Goal: Task Accomplishment & Management: Manage account settings

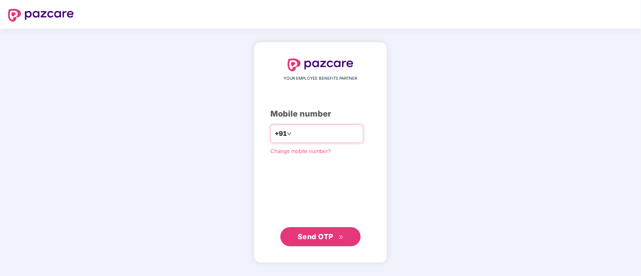
type input "**********"
click at [330, 233] on span "Send OTP" at bounding box center [316, 236] width 36 height 8
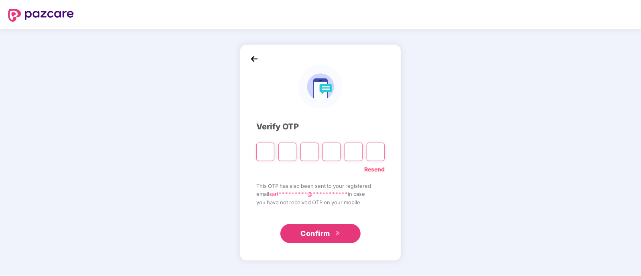
type input "*"
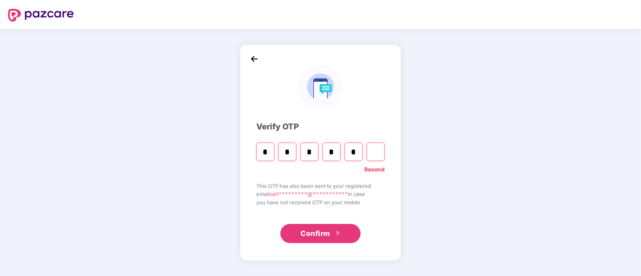
type input "*"
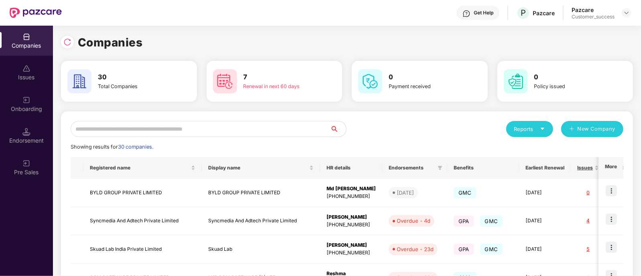
click at [210, 126] on input "text" at bounding box center [201, 129] width 260 height 16
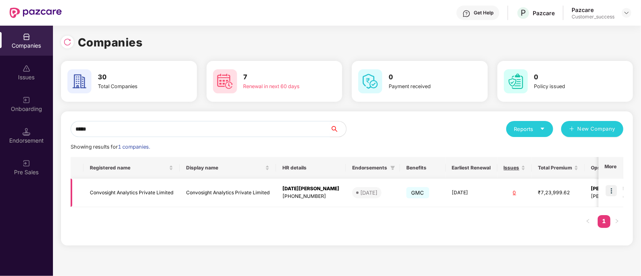
scroll to position [0, 48]
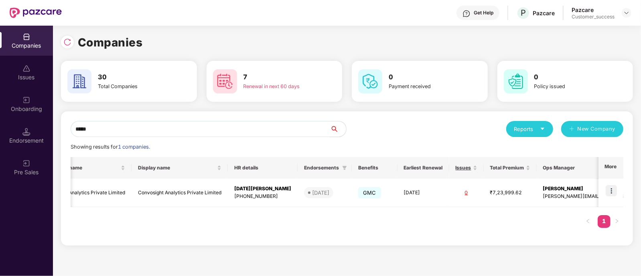
type input "*****"
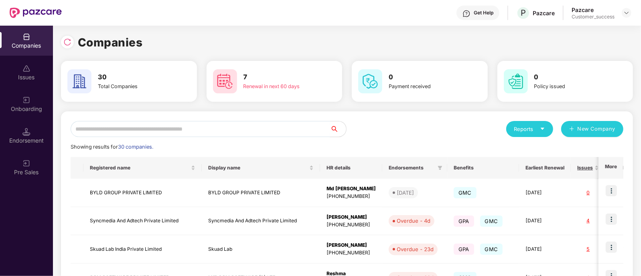
click at [203, 123] on input "text" at bounding box center [201, 129] width 260 height 16
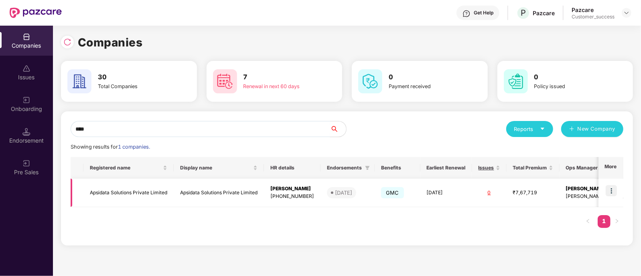
type input "****"
click at [607, 189] on img at bounding box center [611, 190] width 11 height 11
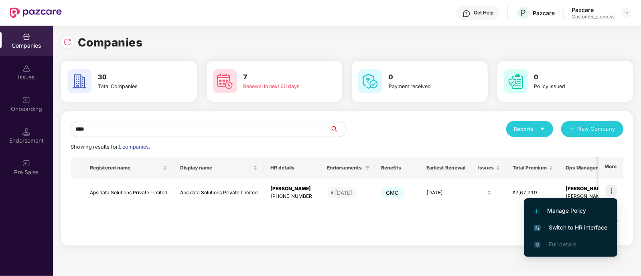
click at [564, 225] on span "Switch to HR interface" at bounding box center [571, 228] width 73 height 9
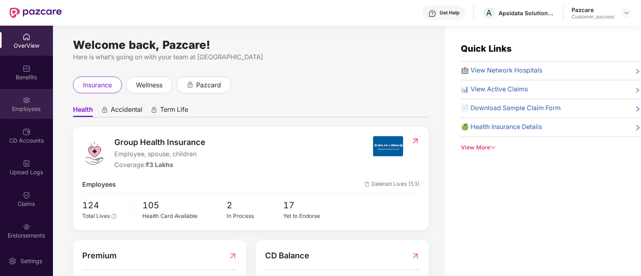
click at [22, 107] on div "Employees" at bounding box center [26, 109] width 53 height 8
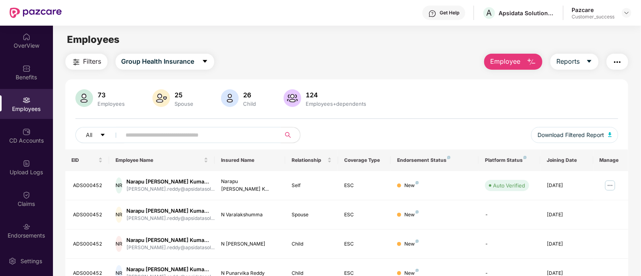
click at [136, 135] on input "text" at bounding box center [198, 135] width 144 height 12
paste input "*********"
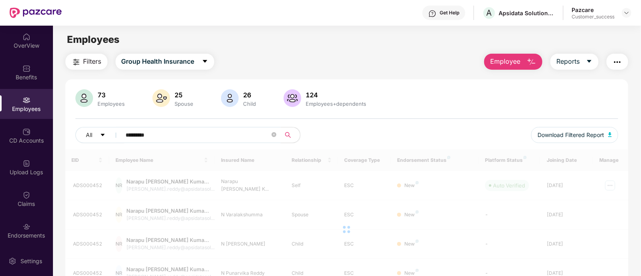
type input "*********"
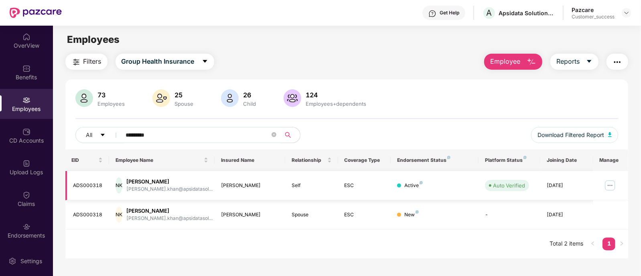
click at [612, 185] on img at bounding box center [610, 185] width 13 height 13
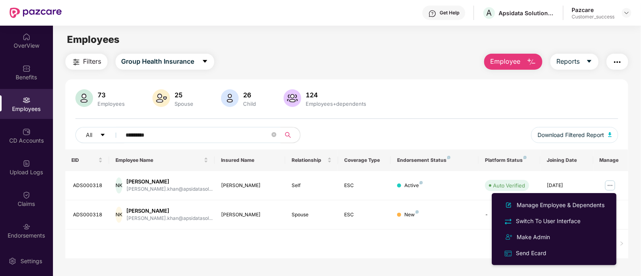
click at [427, 234] on div "EID Employee Name Insured Name Relationship Coverage Type Endorsement Status Pl…" at bounding box center [346, 204] width 563 height 109
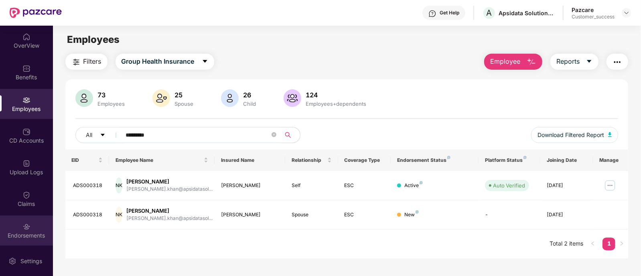
click at [36, 230] on div "Endorsements" at bounding box center [26, 231] width 53 height 30
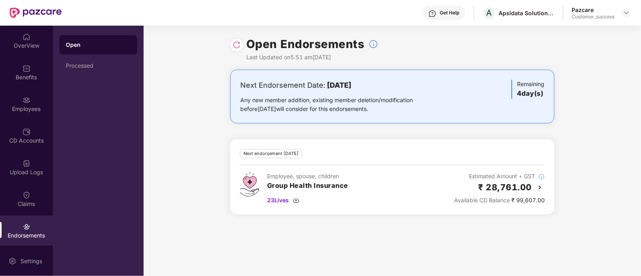
drag, startPoint x: 290, startPoint y: 131, endPoint x: 223, endPoint y: 53, distance: 103.0
click at [223, 53] on div "Open Endorsements Last Updated on 5:51 am, 22 Sep 2025 Next Endorsement Date: 2…" at bounding box center [393, 151] width 498 height 251
click at [223, 53] on div "Open Endorsements Last Updated on 5:51 am, 22 Sep 2025" at bounding box center [393, 48] width 498 height 44
drag, startPoint x: 223, startPoint y: 53, endPoint x: 283, endPoint y: 126, distance: 95.3
click at [283, 126] on div "Open Endorsements Last Updated on 5:51 am, 22 Sep 2025 Next Endorsement Date: 2…" at bounding box center [393, 151] width 498 height 251
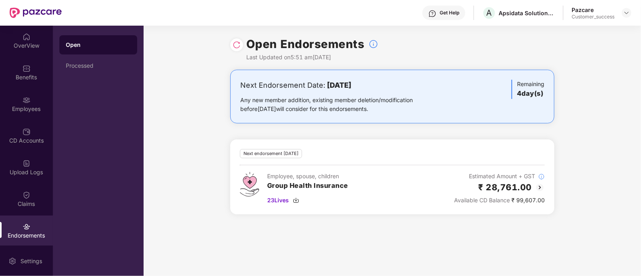
click at [283, 126] on div "Next Endorsement Date: 26 September 2025 Any new member addition, existing memb…" at bounding box center [393, 147] width 498 height 154
drag, startPoint x: 283, startPoint y: 126, endPoint x: 214, endPoint y: 44, distance: 107.6
click at [214, 44] on div "Open Endorsements Last Updated on 5:51 am, 22 Sep 2025 Next Endorsement Date: 2…" at bounding box center [393, 151] width 498 height 251
click at [214, 44] on div "Open Endorsements Last Updated on 5:51 am, 22 Sep 2025" at bounding box center [393, 48] width 498 height 44
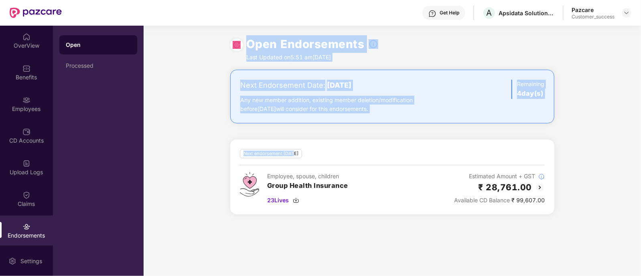
drag, startPoint x: 214, startPoint y: 44, endPoint x: 291, endPoint y: 131, distance: 116.3
click at [291, 131] on div "Open Endorsements Last Updated on 5:51 am, 22 Sep 2025 Next Endorsement Date: 2…" at bounding box center [393, 151] width 498 height 251
click at [291, 131] on div "Next Endorsement Date: 26 September 2025 Any new member addition, existing memb…" at bounding box center [393, 147] width 498 height 154
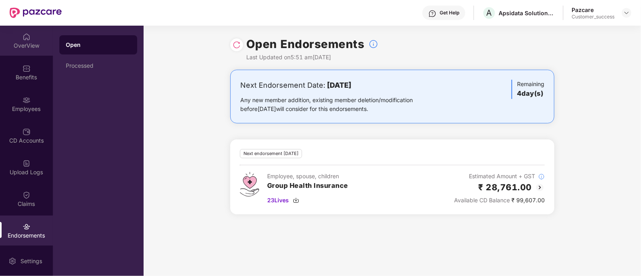
click at [27, 44] on div "OverView" at bounding box center [26, 46] width 53 height 8
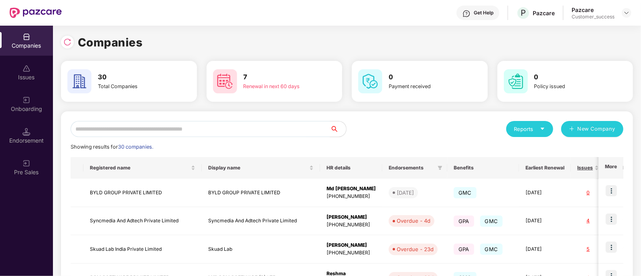
scroll to position [2, 0]
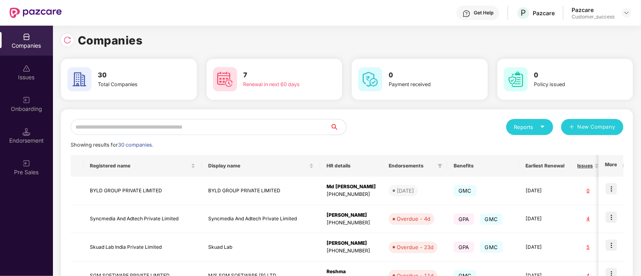
click at [295, 127] on input "text" at bounding box center [201, 127] width 260 height 16
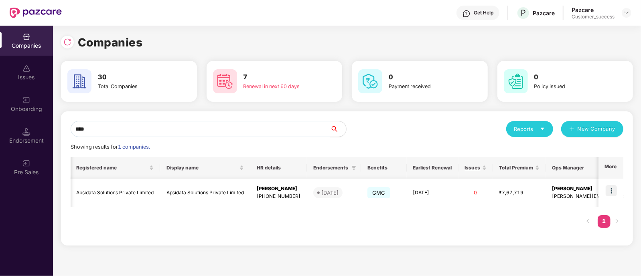
scroll to position [0, 0]
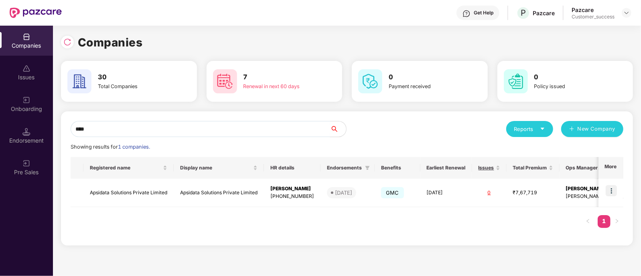
type input "****"
